Goal: Information Seeking & Learning: Find specific fact

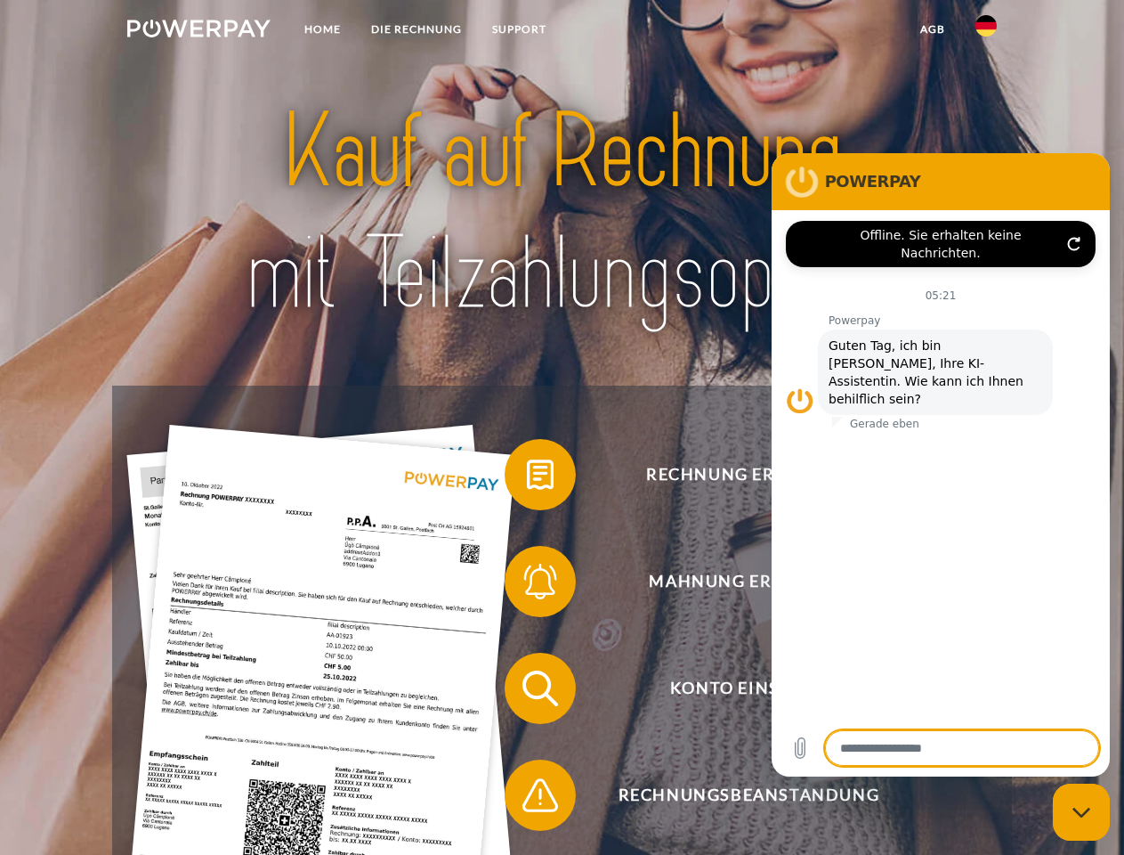
click at [198, 31] on img at bounding box center [198, 29] width 143 height 18
click at [986, 31] on img at bounding box center [986, 25] width 21 height 21
click at [932, 29] on link "agb" at bounding box center [932, 29] width 55 height 32
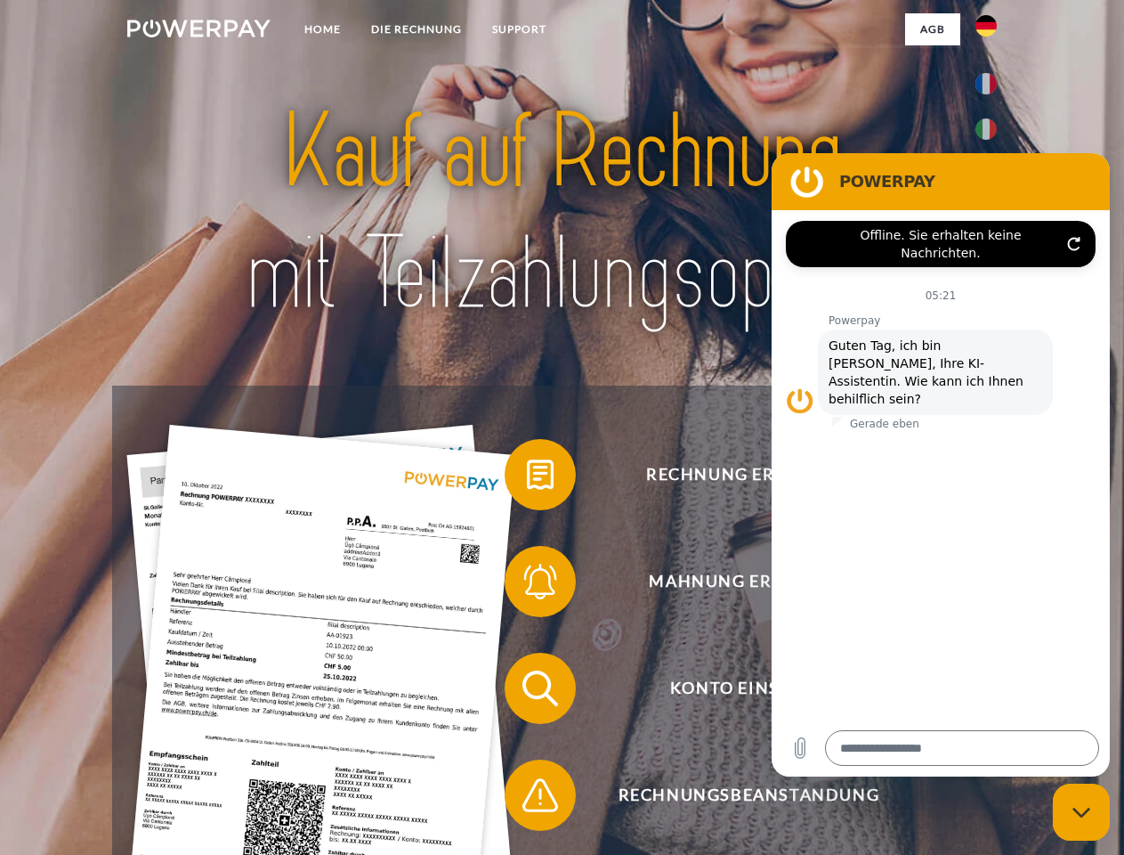
click at [527, 478] on span at bounding box center [513, 474] width 89 height 89
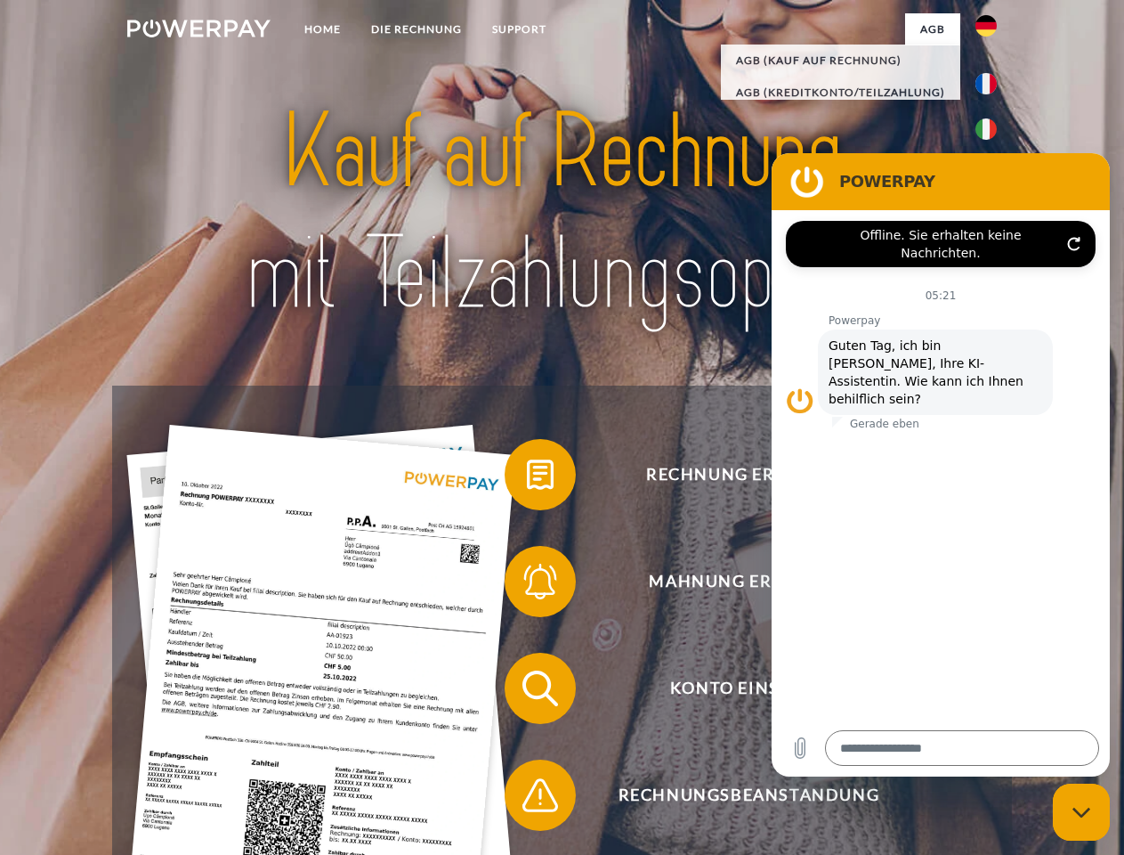
click at [527, 585] on span at bounding box center [513, 581] width 89 height 89
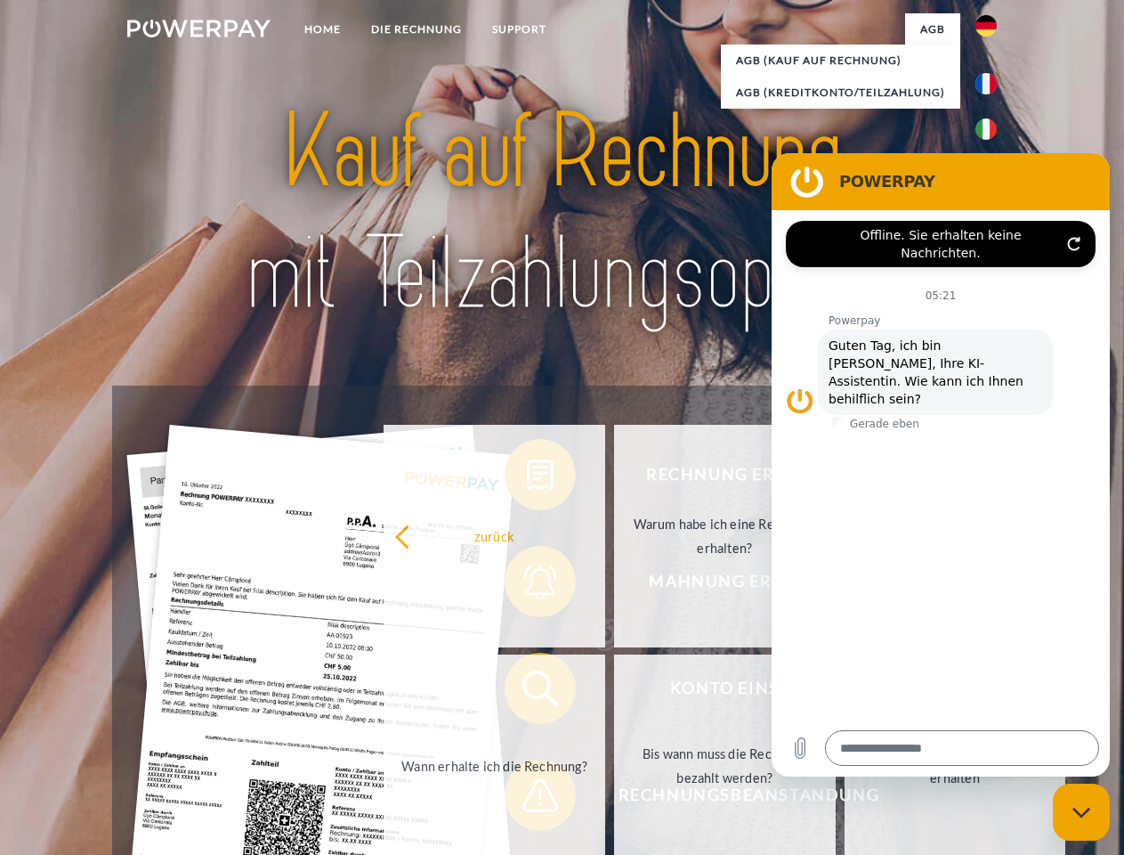
click at [614, 692] on link "Bis wann muss die Rechnung bezahlt werden?" at bounding box center [725, 765] width 222 height 223
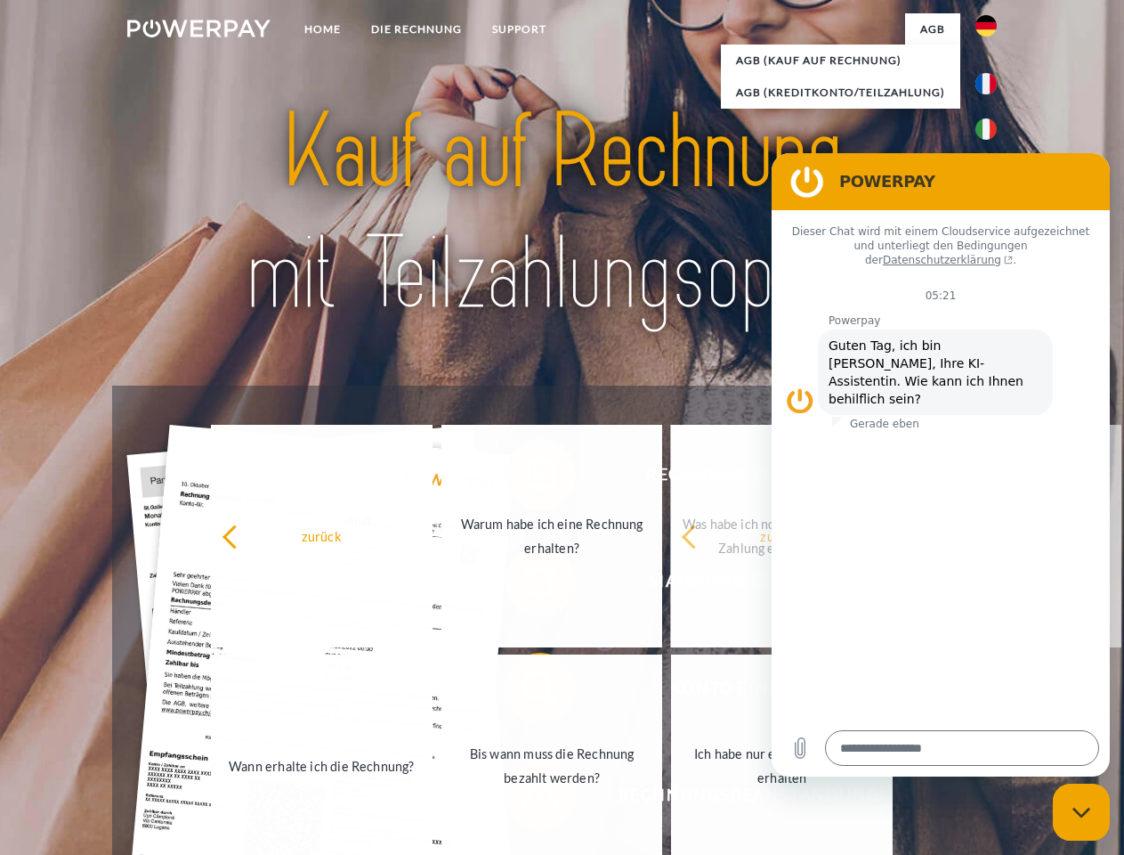
click at [527, 798] on span at bounding box center [513, 794] width 89 height 89
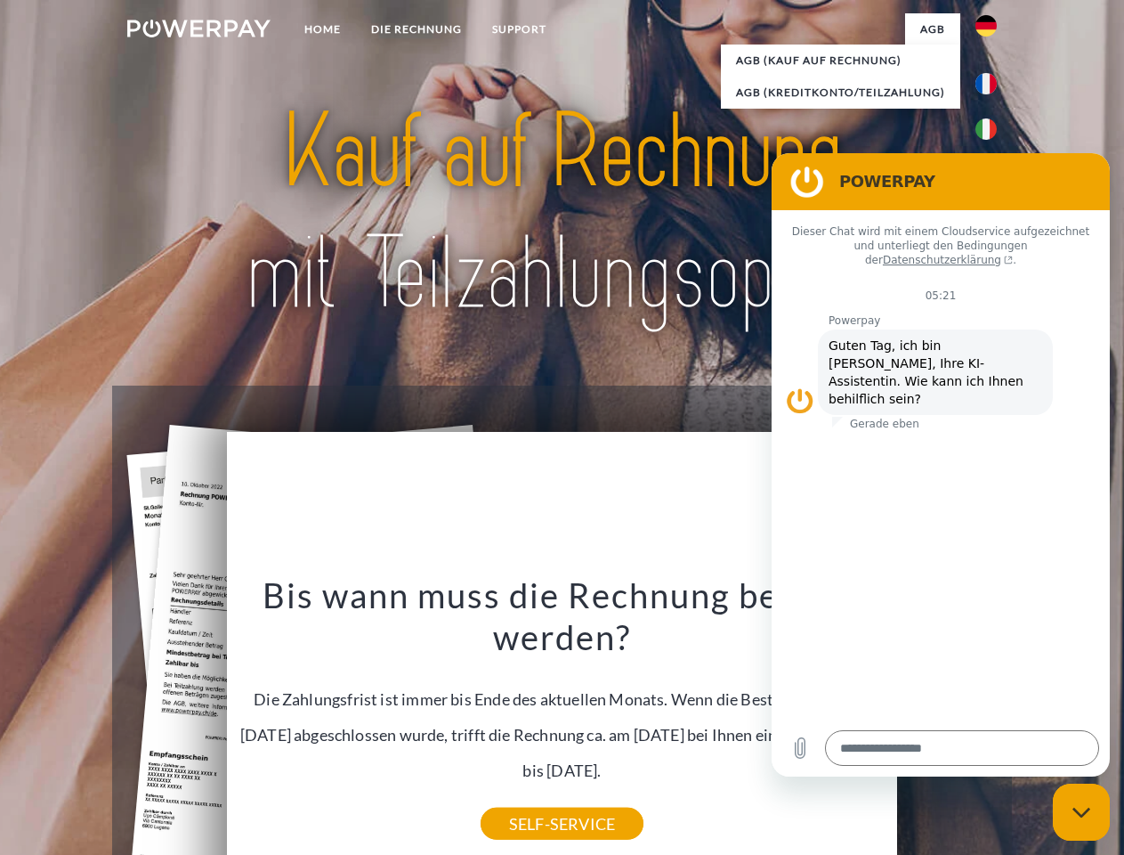
click at [1081, 812] on icon "Messaging-Fenster schließen" at bounding box center [1082, 812] width 19 height 12
type textarea "*"
